Goal: Information Seeking & Learning: Learn about a topic

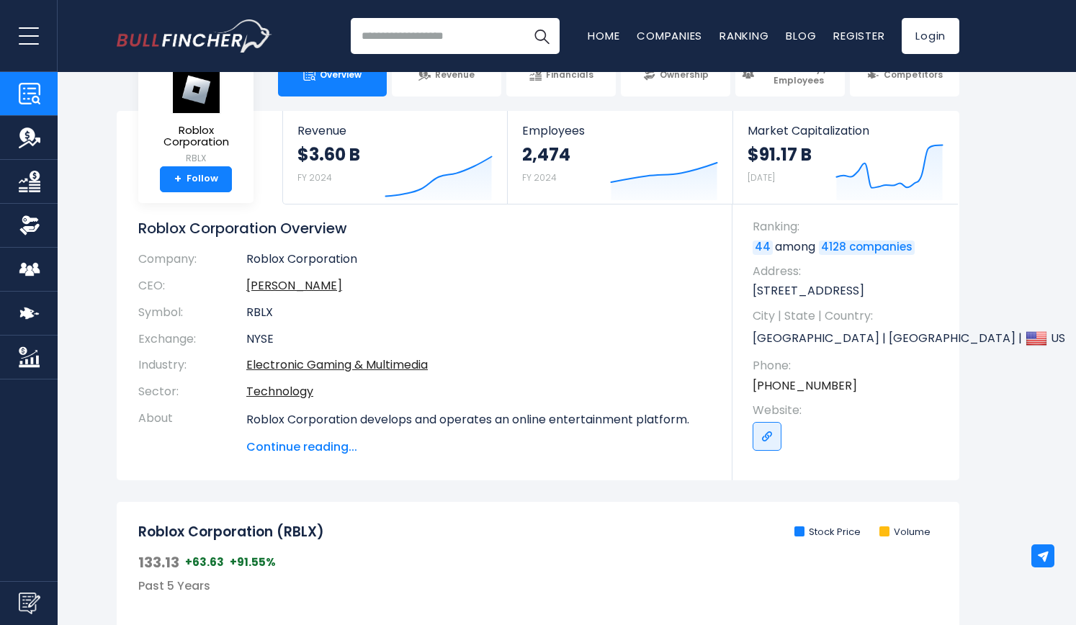
scroll to position [41, 0]
click at [383, 365] on link "Electronic Gaming & Multimedia" at bounding box center [337, 364] width 182 height 17
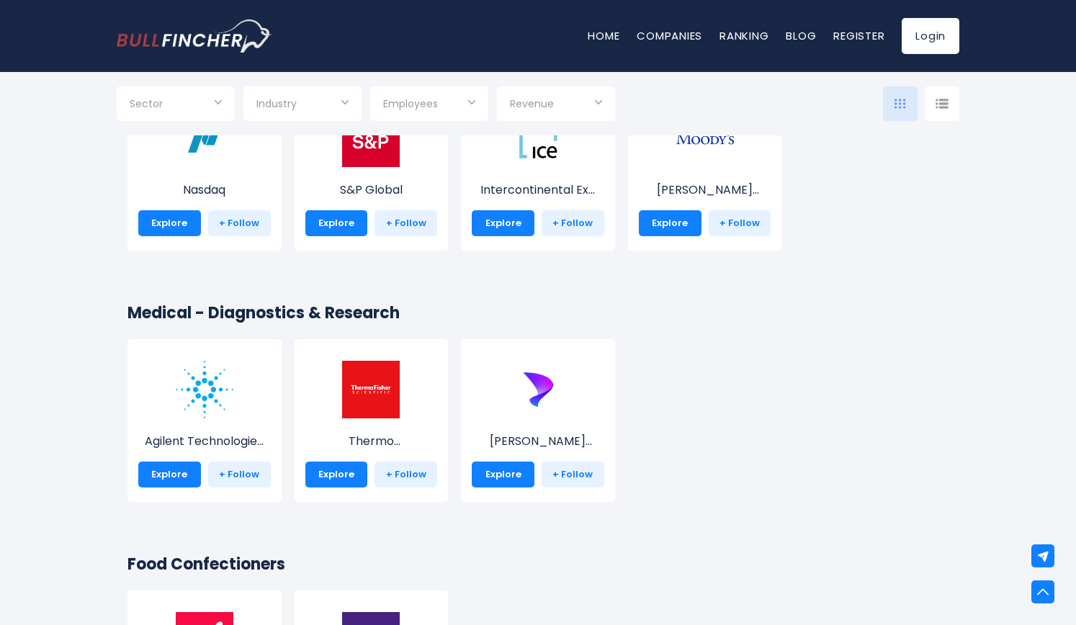
scroll to position [15531, 0]
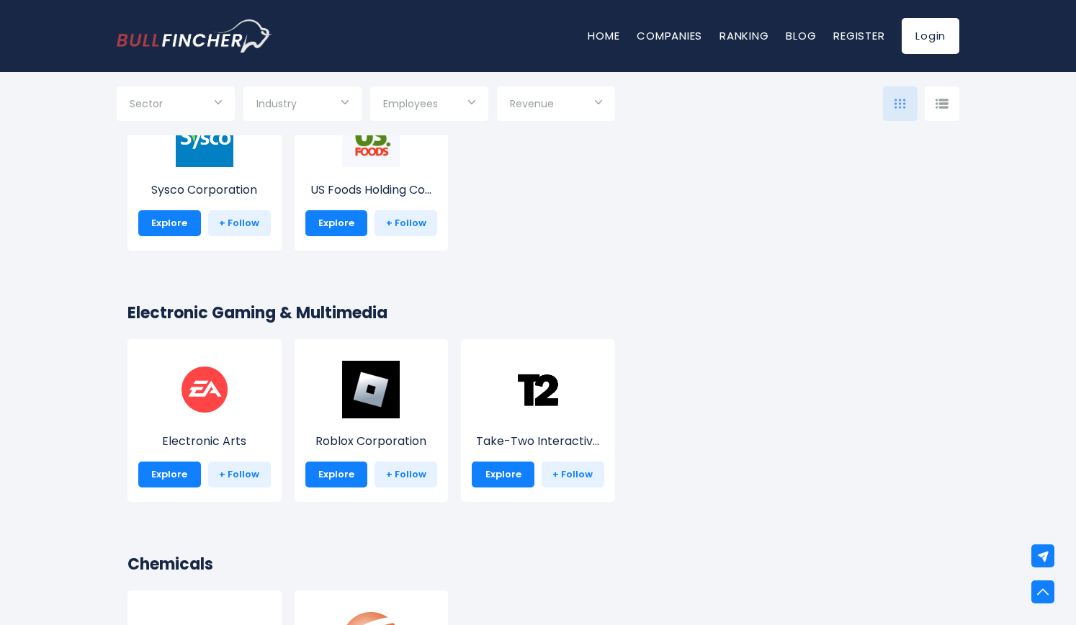
click at [759, 228] on div "Sysco Corporation Explore + Follow US Foods Holding Co... Explore" at bounding box center [532, 176] width 834 height 177
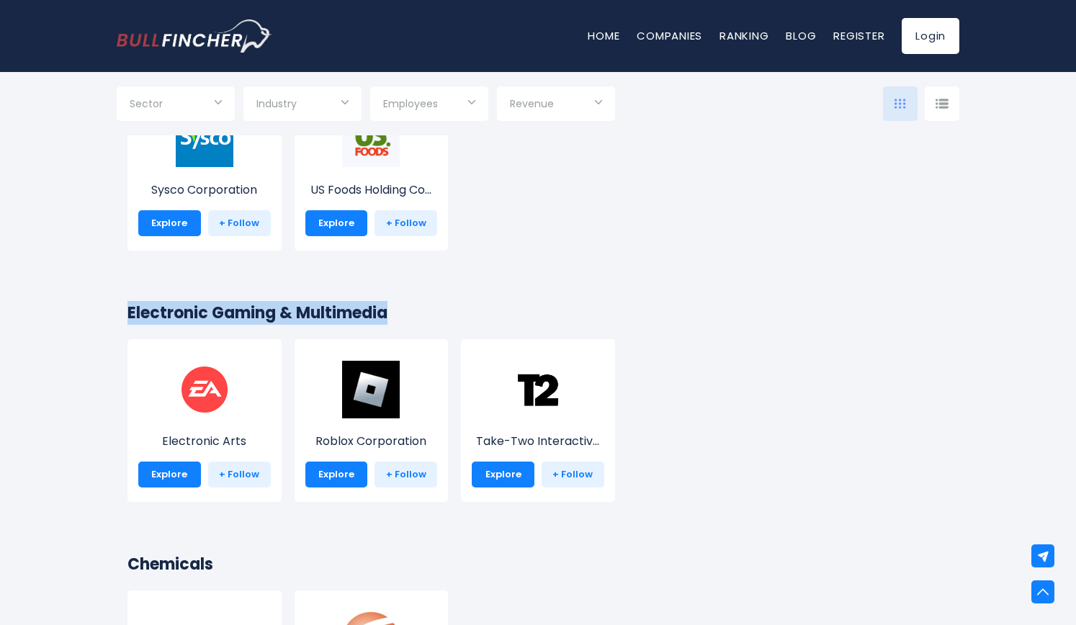
drag, startPoint x: 97, startPoint y: 305, endPoint x: 412, endPoint y: 310, distance: 314.9
copy h2 "Electronic Gaming & Multimedia"
